Goal: Task Accomplishment & Management: Manage account settings

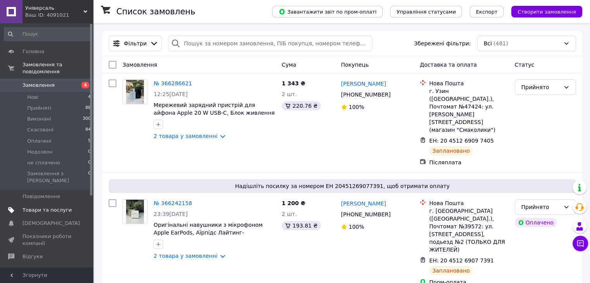
click at [67, 207] on span "Товари та послуги" at bounding box center [47, 210] width 49 height 7
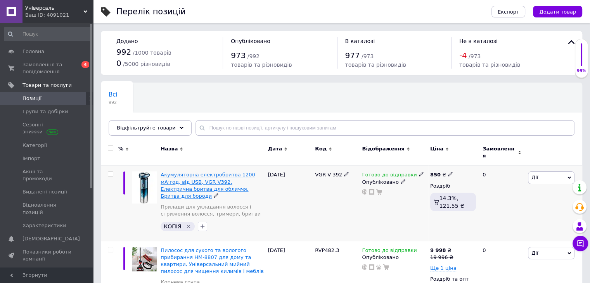
click at [185, 179] on span "Акумуляторна електробритва 1200 мА·год, від USB, VGR V392. Електрична бритва дл…" at bounding box center [208, 185] width 95 height 27
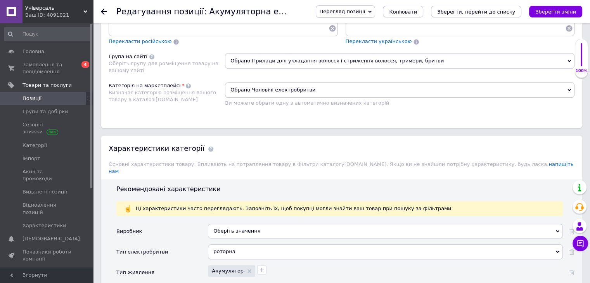
scroll to position [660, 0]
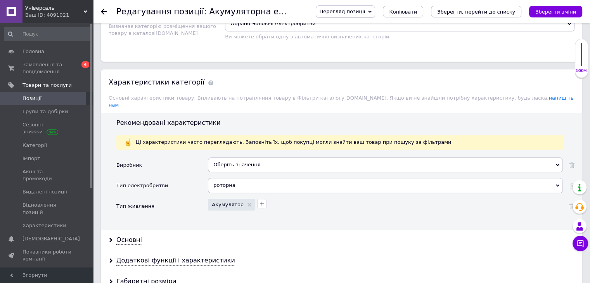
click at [246, 178] on div "роторна" at bounding box center [385, 185] width 355 height 15
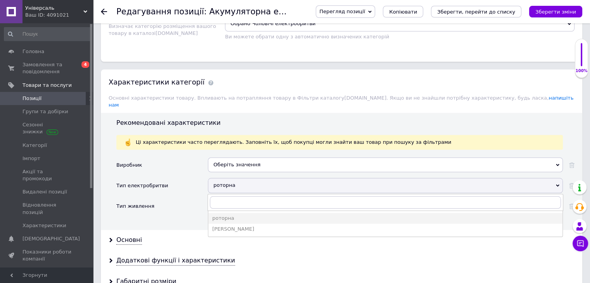
click at [246, 178] on div "роторна" at bounding box center [385, 185] width 355 height 15
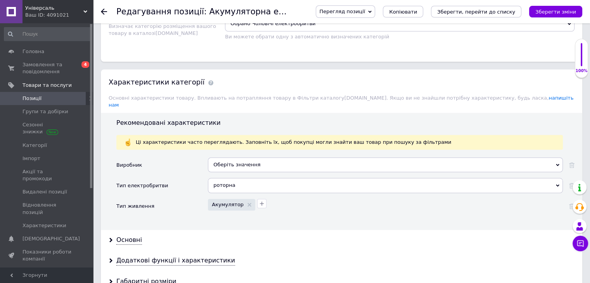
click at [251, 158] on div "Оберіть значення" at bounding box center [385, 165] width 355 height 15
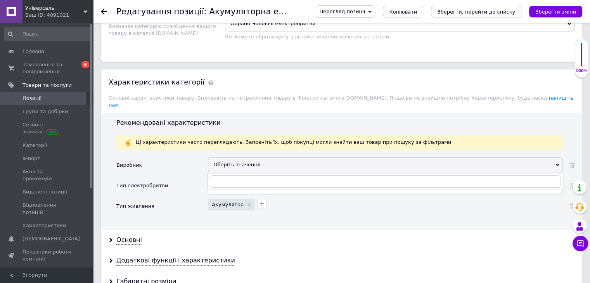
click at [233, 158] on div "Оберіть значення" at bounding box center [385, 165] width 355 height 15
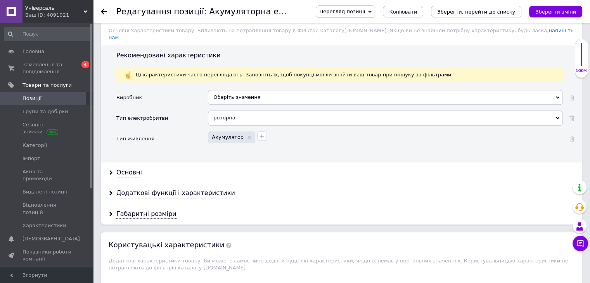
scroll to position [738, 0]
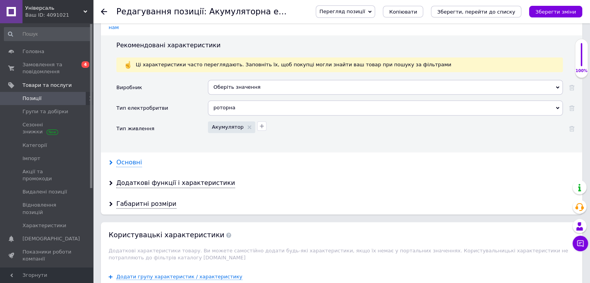
click at [125, 158] on div "Основні" at bounding box center [129, 162] width 26 height 9
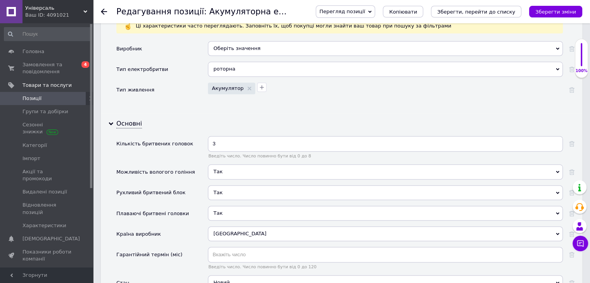
scroll to position [854, 0]
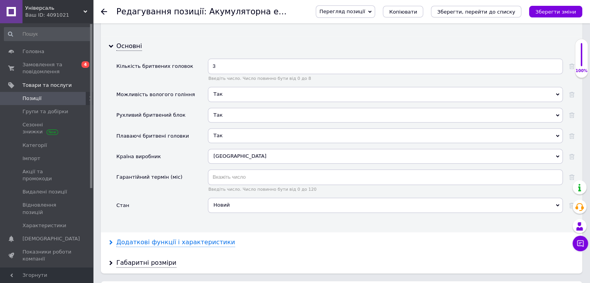
click at [176, 238] on div "Додаткові функції і характеристики" at bounding box center [175, 242] width 119 height 9
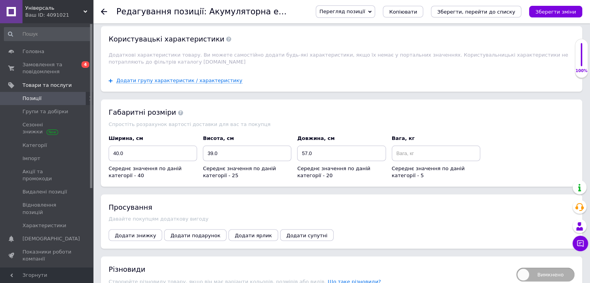
scroll to position [1514, 0]
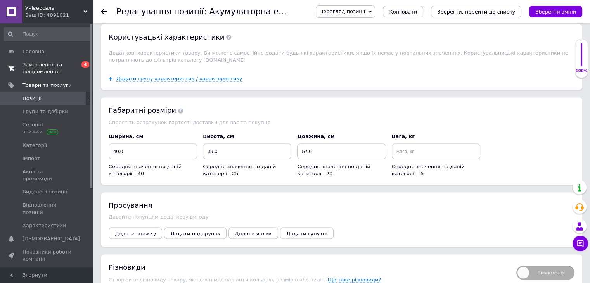
click at [47, 59] on link "Замовлення та повідомлення 0 4" at bounding box center [48, 68] width 96 height 20
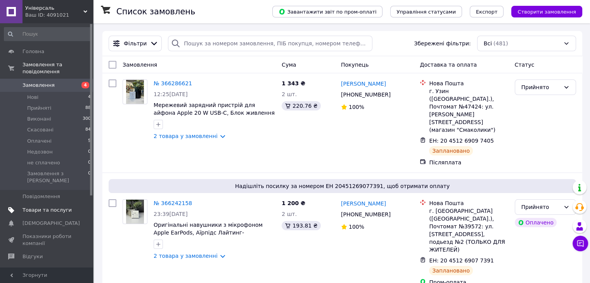
click at [47, 207] on span "Товари та послуги" at bounding box center [47, 210] width 49 height 7
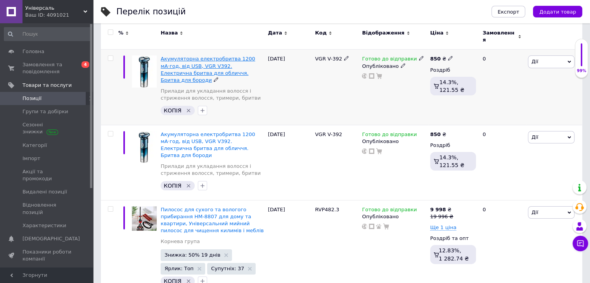
scroll to position [116, 0]
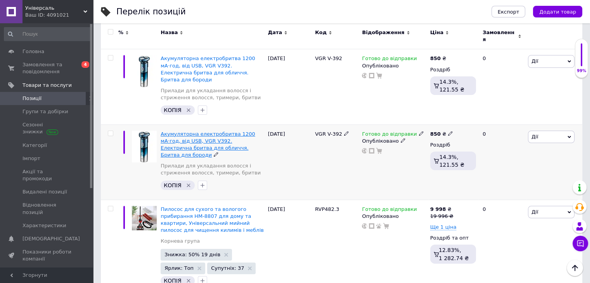
click at [181, 131] on span "Акумуляторна електробритва 1200 мА·год, від USB, VGR V392. Електрична бритва дл…" at bounding box center [208, 144] width 95 height 27
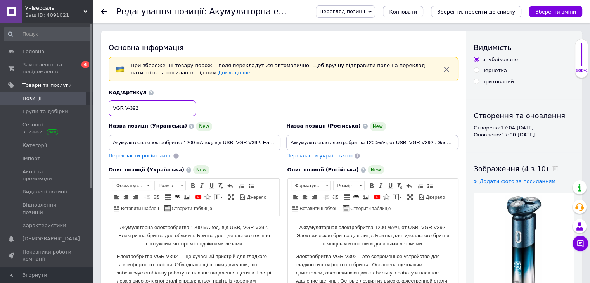
drag, startPoint x: 141, startPoint y: 109, endPoint x: 114, endPoint y: 109, distance: 27.6
click at [114, 109] on input "VGR V-392" at bounding box center [152, 109] width 87 height 16
click at [258, 105] on div "Код/Артикул VGR V-392" at bounding box center [284, 103] width 356 height 32
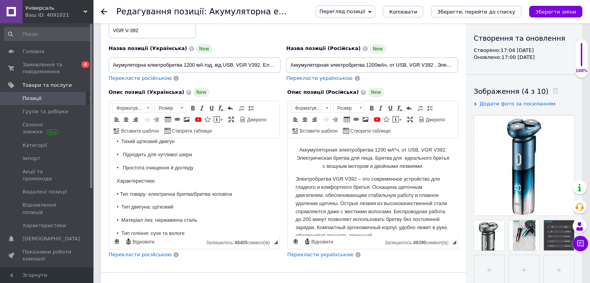
scroll to position [272, 0]
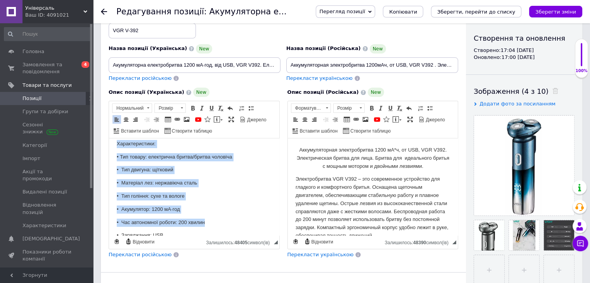
drag, startPoint x: 115, startPoint y: 146, endPoint x: 204, endPoint y: 223, distance: 117.2
click at [204, 223] on html "Акумуляторна електробритва 1200 мА·год, від USB, VGR V392. Електрична бритва дл…" at bounding box center [194, 110] width 170 height 486
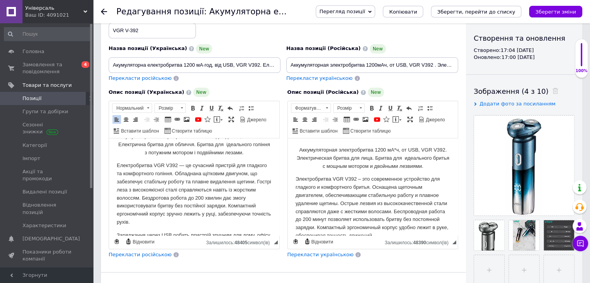
scroll to position [0, 0]
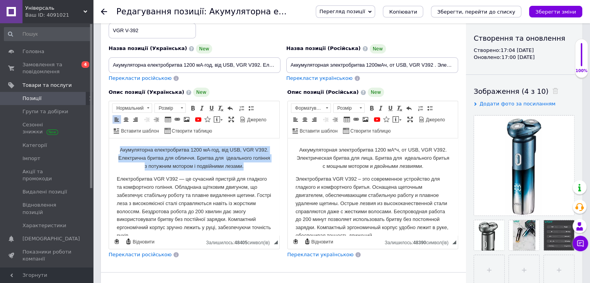
drag, startPoint x: 249, startPoint y: 168, endPoint x: 116, endPoint y: 146, distance: 135.4
click at [146, 109] on span at bounding box center [147, 108] width 7 height 9
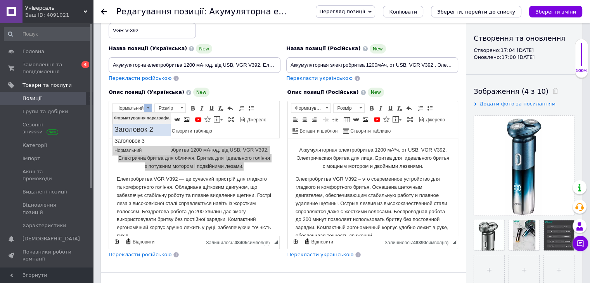
click at [139, 131] on h2 "Заголовок 2" at bounding box center [141, 129] width 55 height 9
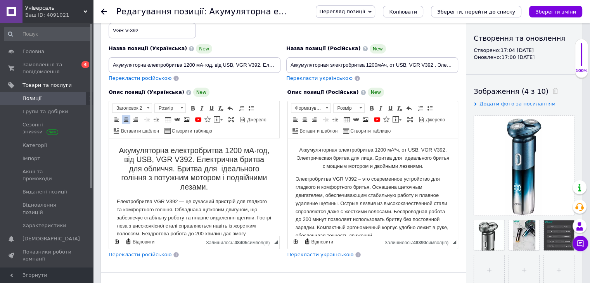
click at [211, 175] on h2 "Акумуляторна електробритва 1200 мА·год, від USB, VGR V392. Електрична бритва дл…" at bounding box center [194, 168] width 155 height 45
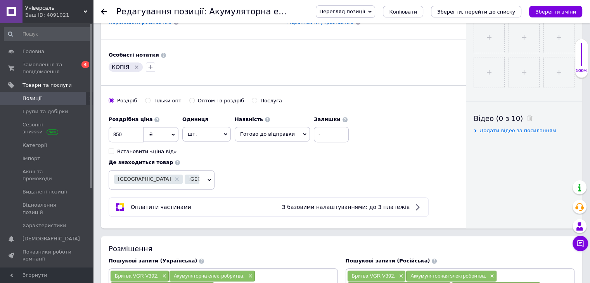
scroll to position [349, 0]
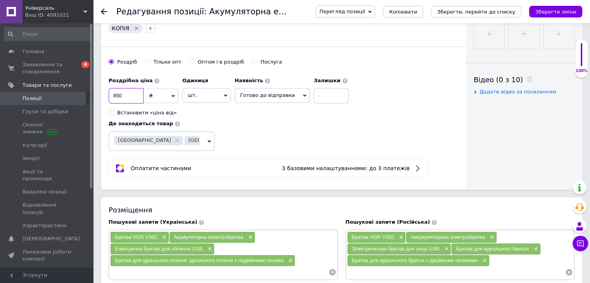
drag, startPoint x: 128, startPoint y: 98, endPoint x: 108, endPoint y: 96, distance: 20.6
click at [126, 95] on input "850" at bounding box center [126, 96] width 35 height 16
click at [130, 95] on input "850" at bounding box center [126, 96] width 35 height 16
drag, startPoint x: 130, startPoint y: 95, endPoint x: 106, endPoint y: 95, distance: 24.5
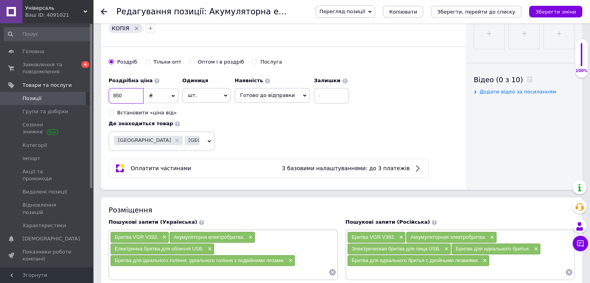
type input "1700"
click at [243, 113] on div "Роздрібна ціна 1700 ₴ $ EUR CHF GBP ¥ PLN ₸ MDL HUF KGS CNY TRY KRW lei Встанов…" at bounding box center [231, 94] width 244 height 43
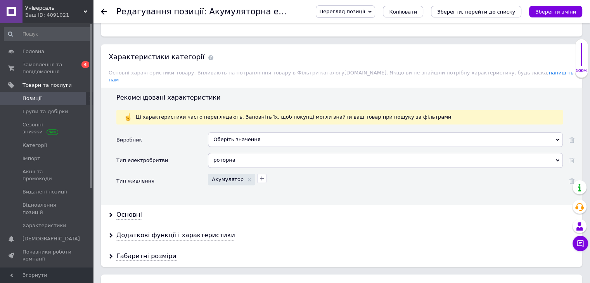
scroll to position [699, 0]
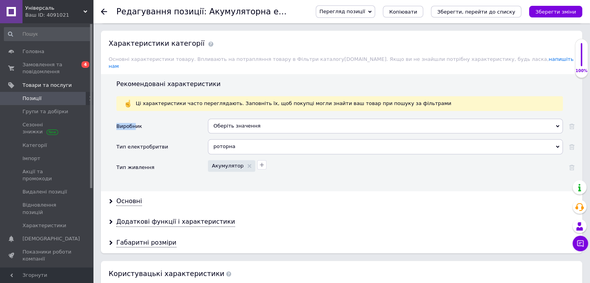
drag, startPoint x: 115, startPoint y: 83, endPoint x: 135, endPoint y: 84, distance: 20.2
click at [135, 84] on div "Рекомендовані характеристики Ці характеристики часто переглядають. Заповніть їх…" at bounding box center [342, 132] width 482 height 117
click at [223, 119] on div "Оберіть значення" at bounding box center [385, 126] width 355 height 15
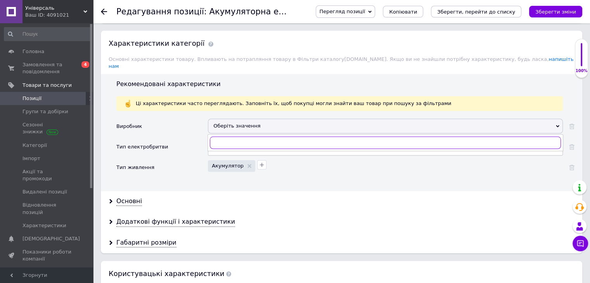
click at [224, 137] on input "text" at bounding box center [385, 143] width 351 height 12
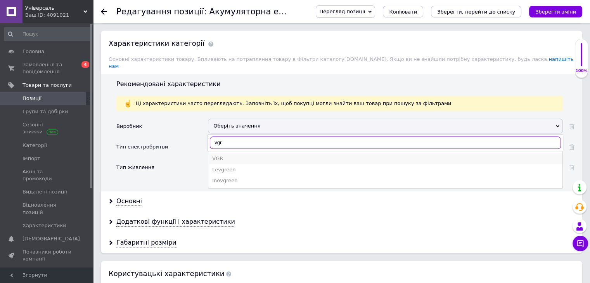
type input "vgr"
click at [219, 155] on div "VGR" at bounding box center [385, 158] width 347 height 7
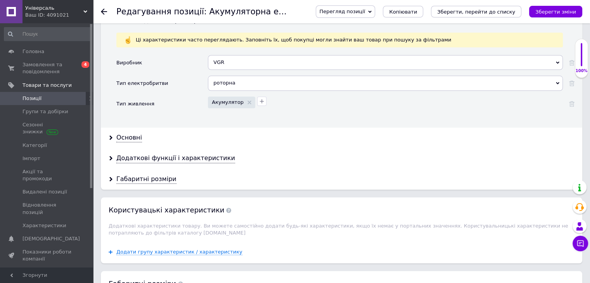
scroll to position [776, 0]
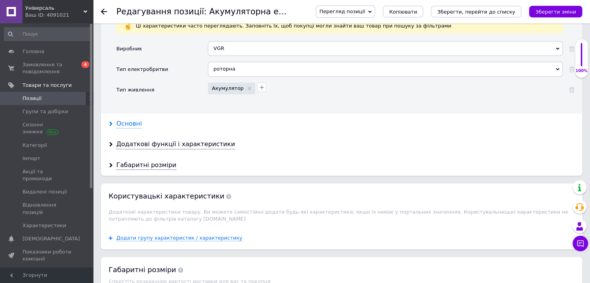
click at [111, 122] on use at bounding box center [110, 124] width 3 height 5
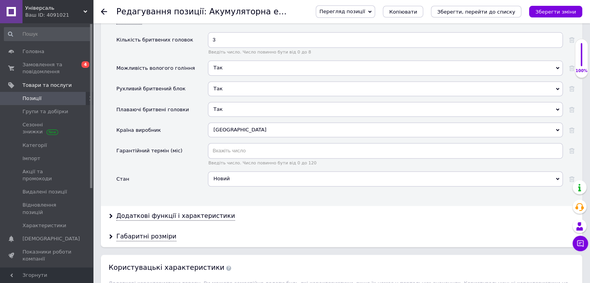
scroll to position [932, 0]
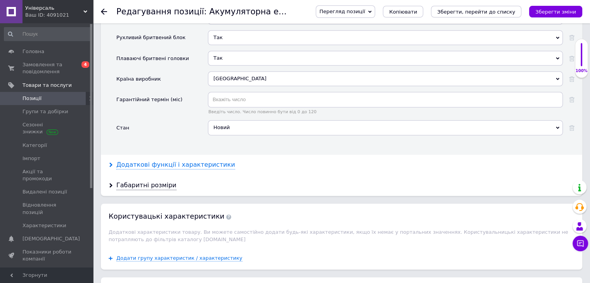
click at [112, 163] on icon at bounding box center [111, 165] width 5 height 5
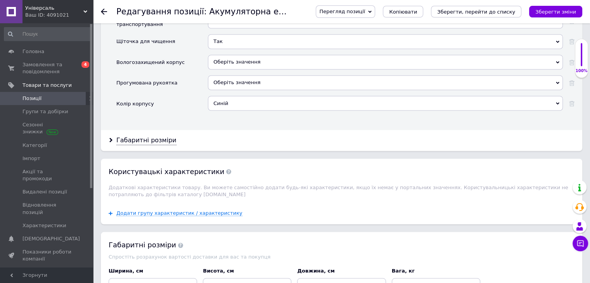
scroll to position [1398, 0]
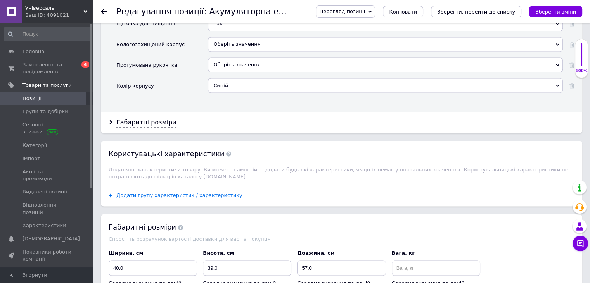
click at [134, 192] on span "Додати групу характеристик / характеристику" at bounding box center [179, 195] width 126 height 6
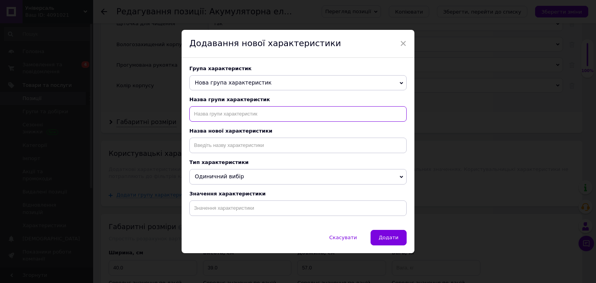
click at [247, 114] on input "text" at bounding box center [297, 114] width 217 height 16
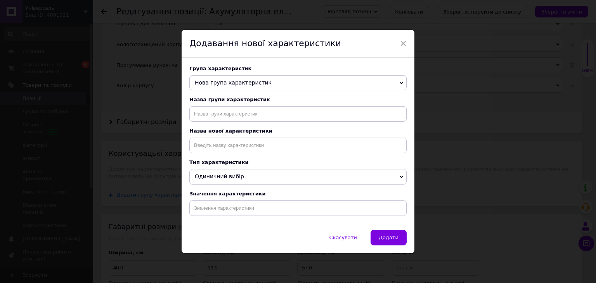
click at [293, 82] on span "Нова група характеристик" at bounding box center [297, 83] width 217 height 16
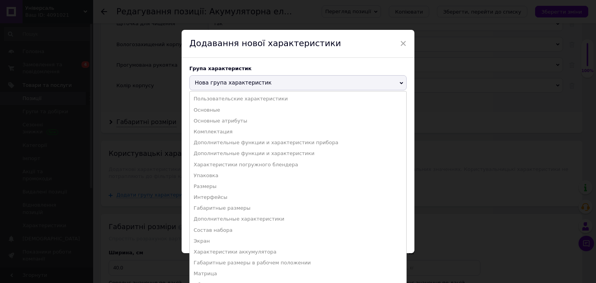
click at [281, 81] on span "Нова група характеристик" at bounding box center [297, 83] width 217 height 16
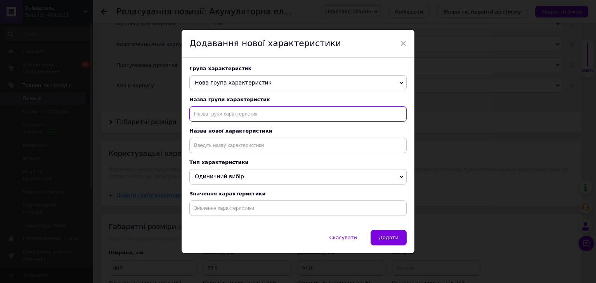
click at [238, 115] on input "text" at bounding box center [297, 114] width 217 height 16
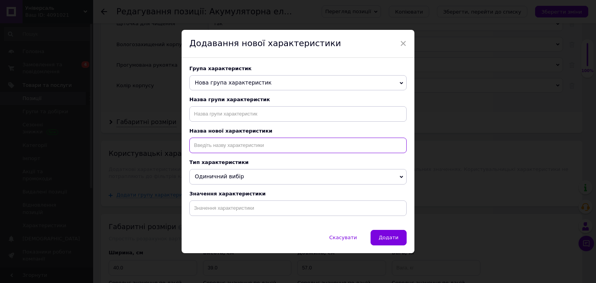
click at [203, 148] on input at bounding box center [297, 146] width 217 height 16
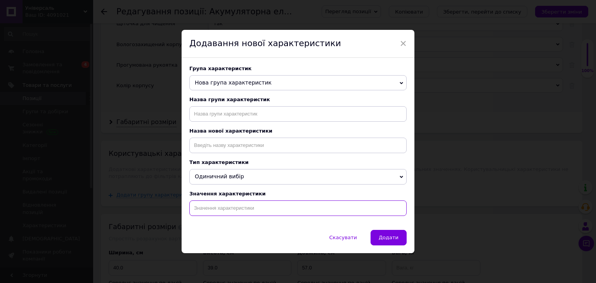
click at [206, 214] on input at bounding box center [297, 209] width 217 height 16
drag, startPoint x: 193, startPoint y: 212, endPoint x: 345, endPoint y: 212, distance: 151.4
click at [345, 212] on input at bounding box center [297, 209] width 217 height 16
click at [336, 239] on span "Скасувати" at bounding box center [344, 238] width 28 height 6
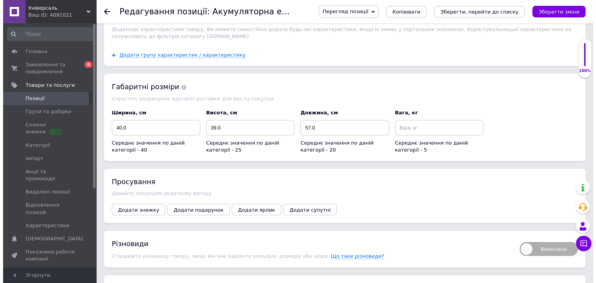
scroll to position [1551, 0]
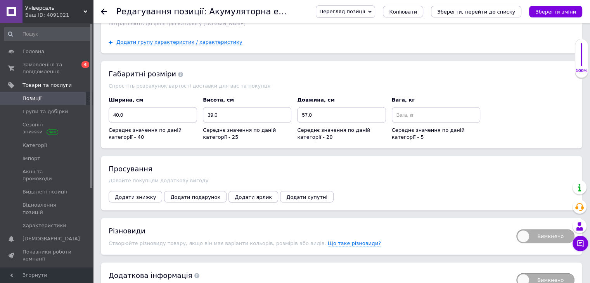
click at [243, 194] on span "Додати ярлик" at bounding box center [253, 197] width 37 height 6
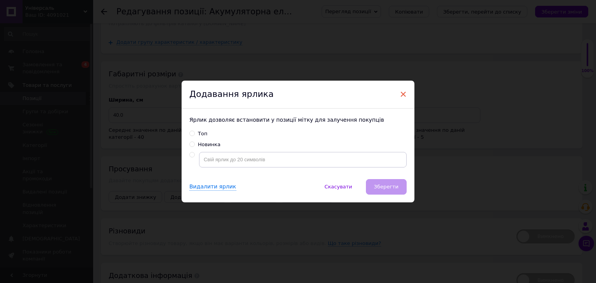
click at [403, 95] on span "×" at bounding box center [403, 94] width 7 height 13
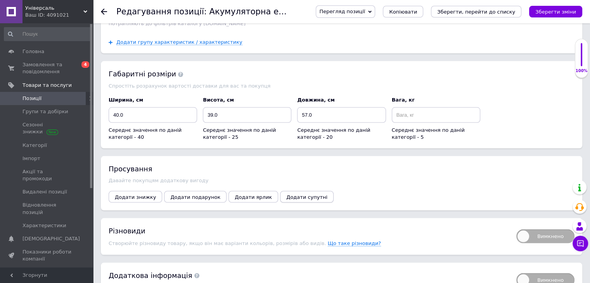
click at [295, 194] on span "Додати супутні" at bounding box center [307, 197] width 41 height 6
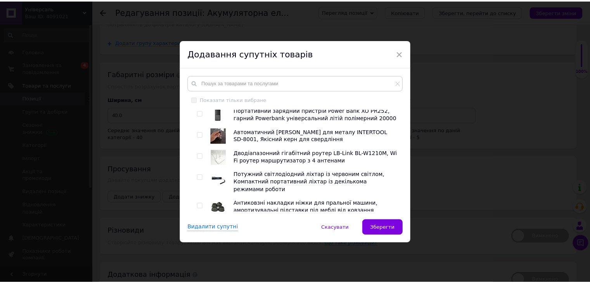
scroll to position [1320, 0]
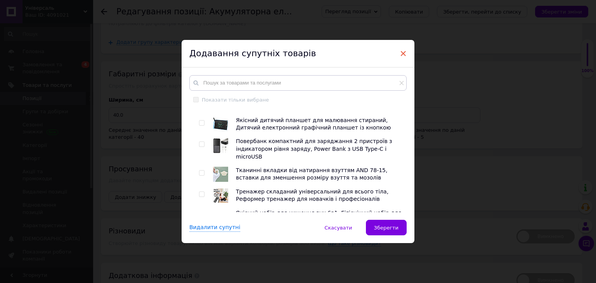
click at [402, 55] on span "×" at bounding box center [403, 53] width 7 height 13
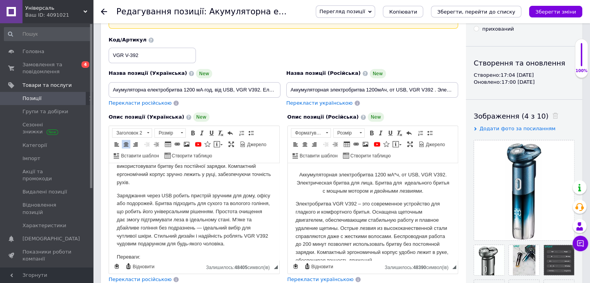
scroll to position [0, 0]
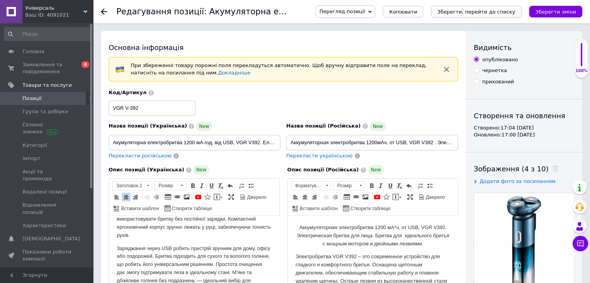
click at [482, 15] on icon "Зберегти, перейти до списку" at bounding box center [477, 12] width 78 height 6
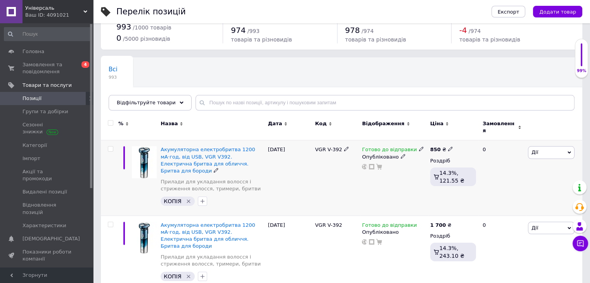
scroll to position [39, 0]
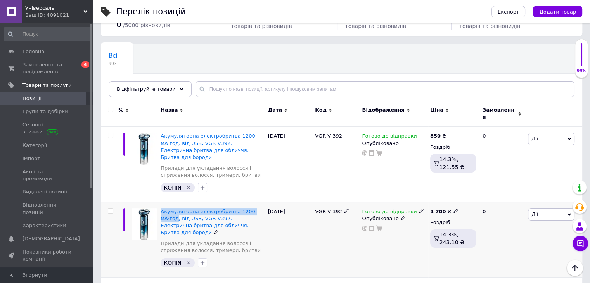
drag, startPoint x: 163, startPoint y: 201, endPoint x: 258, endPoint y: 201, distance: 94.7
click at [258, 202] on div "Акумуляторна електробритва 1200 мА·год, від USB, VGR V392. Електрична бритва дл…" at bounding box center [212, 239] width 107 height 75
copy span "Акумуляторна електробритва 1200 мА·год"
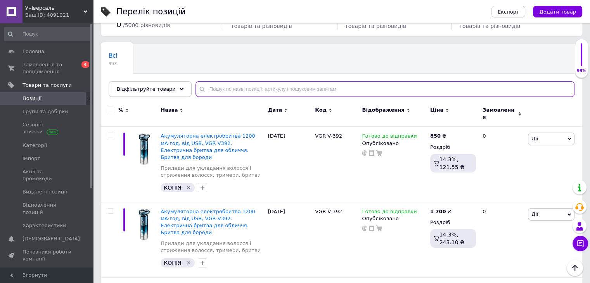
click at [250, 94] on input "text" at bounding box center [385, 90] width 379 height 16
paste input "Акумуляторна електробритва 1200 мА·год"
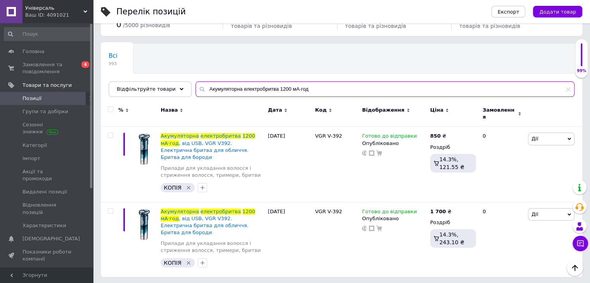
scroll to position [22, 0]
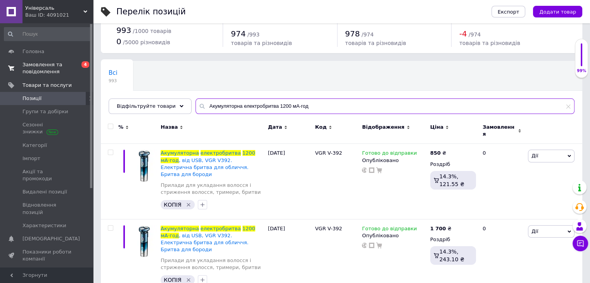
type input "Акумуляторна електробритва 1200 мА·год"
click at [59, 71] on span "Замовлення та повідомлення" at bounding box center [47, 68] width 49 height 14
